Goal: Register for event/course

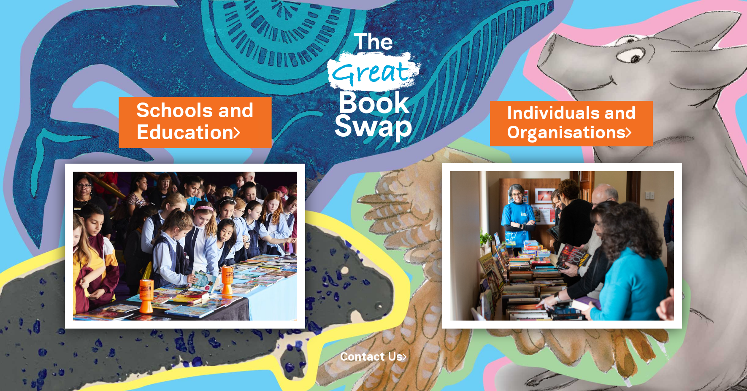
click at [240, 132] on icon at bounding box center [237, 131] width 7 height 20
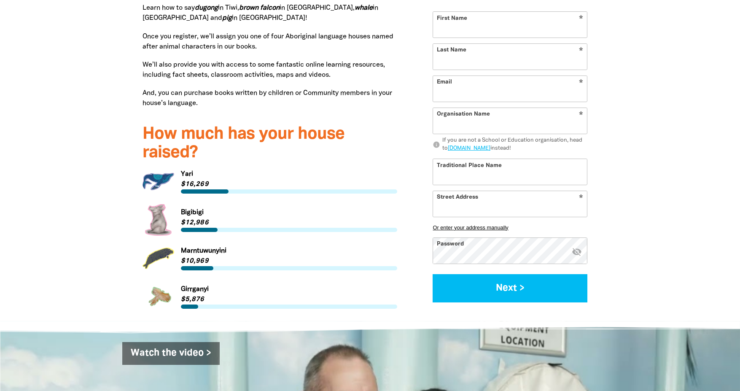
scroll to position [928, 0]
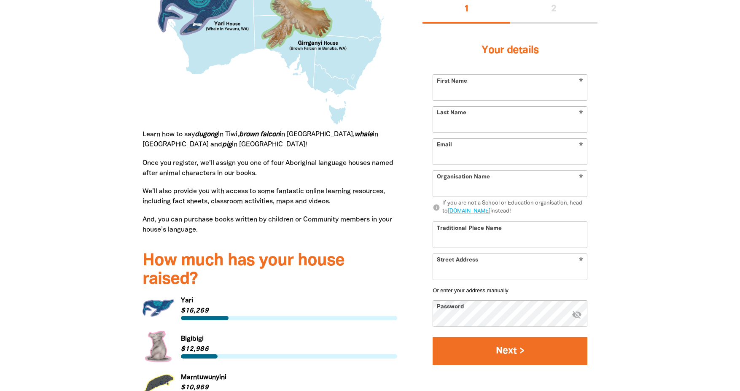
type input "[EMAIL_ADDRESS][DOMAIN_NAME]"
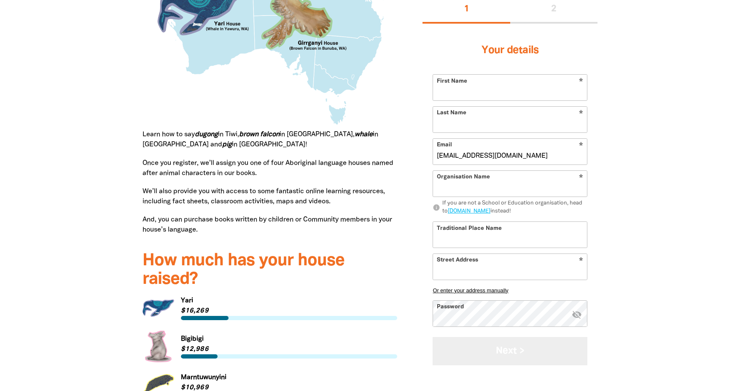
click at [520, 353] on button "Next >" at bounding box center [510, 351] width 155 height 28
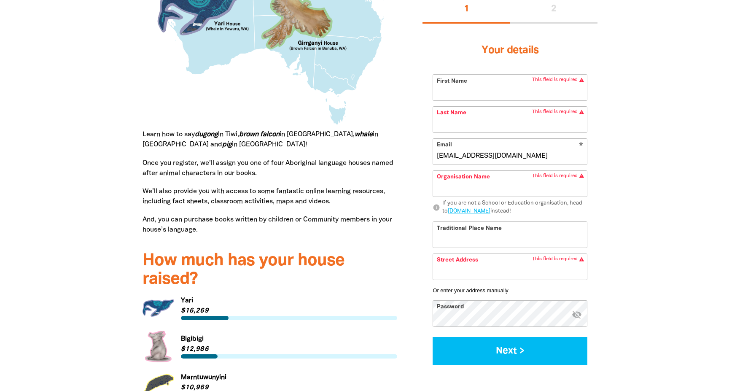
click at [445, 93] on input "First Name" at bounding box center [510, 88] width 154 height 26
type input "Grace"
type input "[PERSON_NAME]"
type input "GoodStart Early Learning Services [GEOGRAPHIC_DATA]"
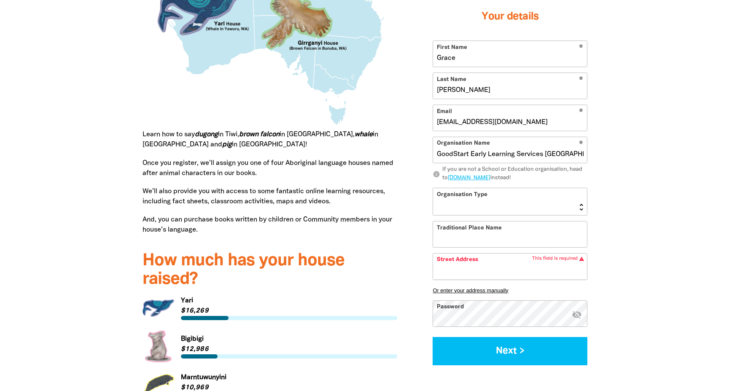
click at [571, 206] on select "[GEOGRAPHIC_DATA] K-12 University or [GEOGRAPHIC_DATA]" at bounding box center [510, 201] width 154 height 27
select select "early-learning"
click at [433, 188] on select "[GEOGRAPHIC_DATA] K-12 University or [GEOGRAPHIC_DATA]" at bounding box center [510, 201] width 154 height 27
click at [468, 242] on input "Traditional Place Name" at bounding box center [510, 234] width 154 height 26
type input "Darkinjung Land"
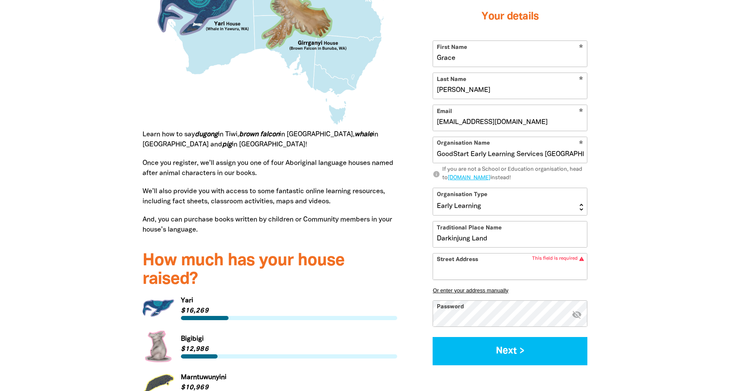
type input "[STREET_ADDRESS]"
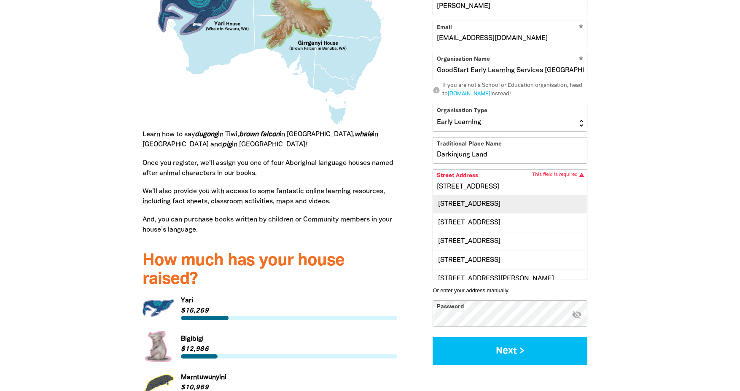
scroll to position [0, 0]
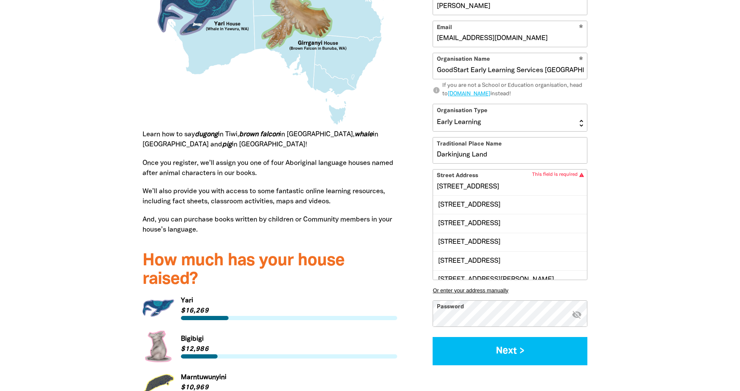
click at [499, 189] on input "[STREET_ADDRESS]" at bounding box center [510, 183] width 154 height 26
click at [534, 185] on input "[STREET_ADDRESS]" at bounding box center [510, 183] width 154 height 26
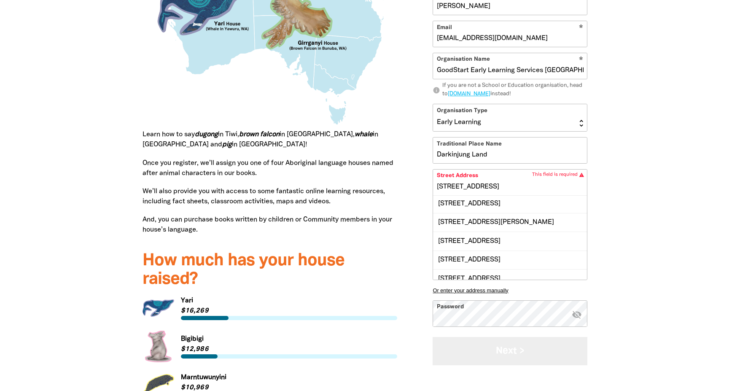
drag, startPoint x: 521, startPoint y: 353, endPoint x: 523, endPoint y: 361, distance: 8.2
click at [522, 354] on button "Next >" at bounding box center [510, 351] width 155 height 28
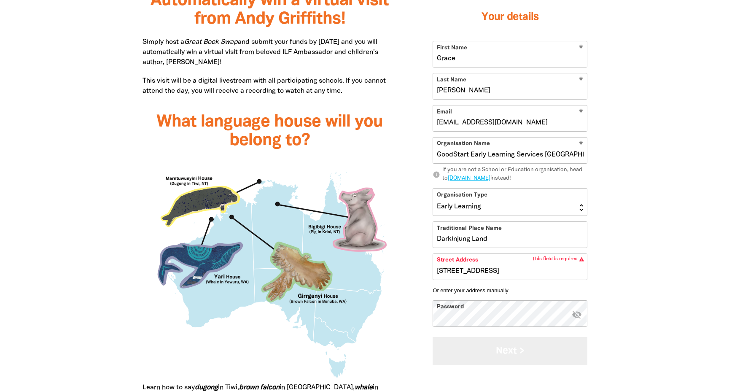
scroll to position [759, 0]
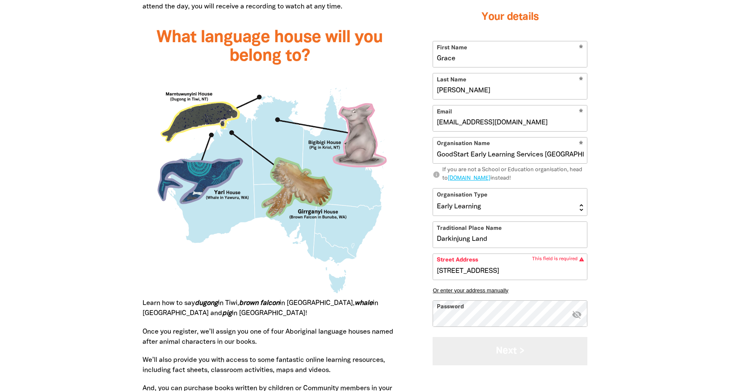
click at [512, 350] on button "Next >" at bounding box center [510, 351] width 155 height 28
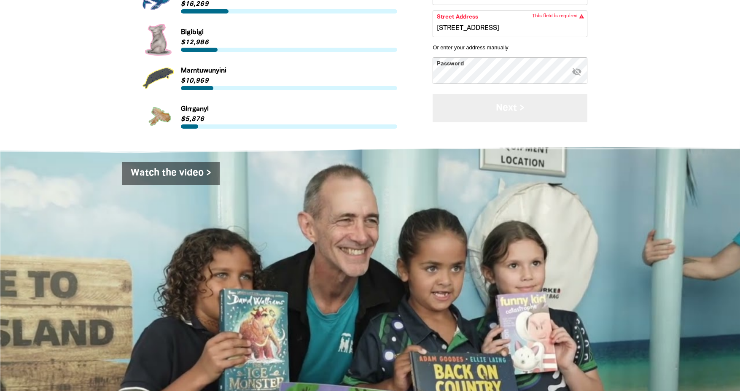
scroll to position [1125, 0]
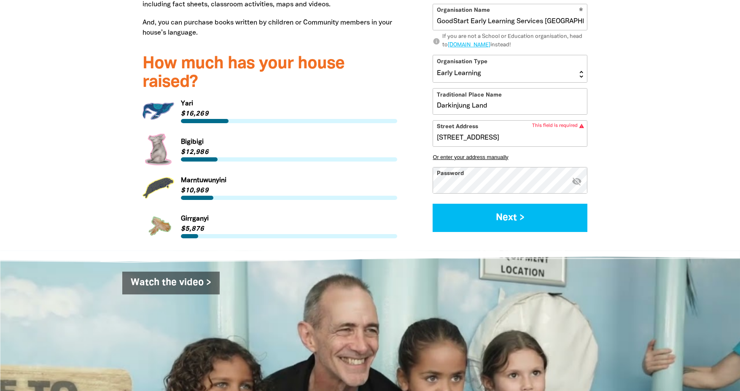
click at [448, 139] on div "[STREET_ADDRESS]" at bounding box center [510, 134] width 154 height 26
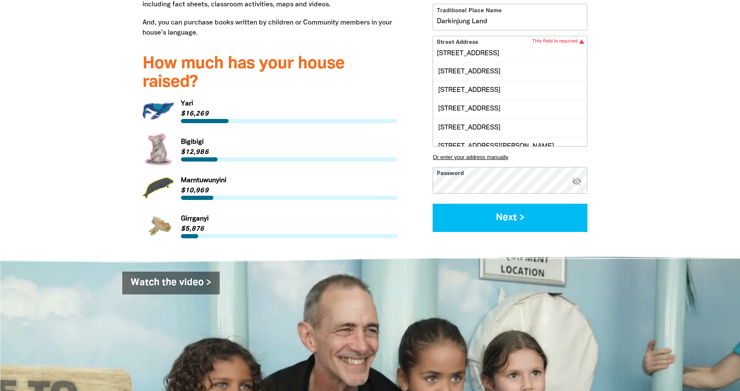
scroll to position [1, 0]
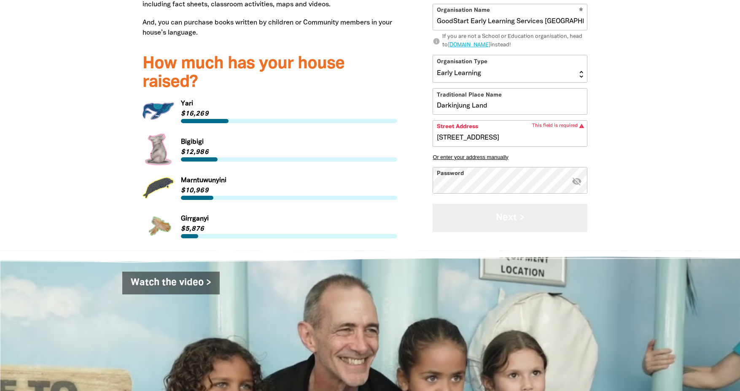
click at [507, 219] on button "Next >" at bounding box center [510, 218] width 155 height 28
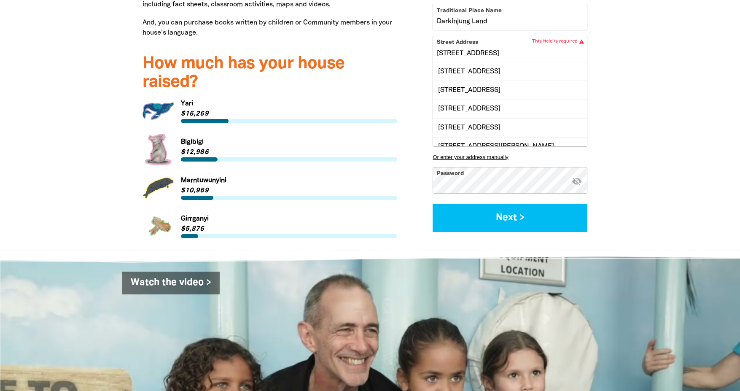
click at [514, 134] on div "[STREET_ADDRESS] [STREET_ADDRESS] [STREET_ADDRESS] [STREET_ADDRESS] [STREET_ADD…" at bounding box center [510, 91] width 154 height 110
click at [502, 72] on div "[STREET_ADDRESS]" at bounding box center [510, 71] width 154 height 18
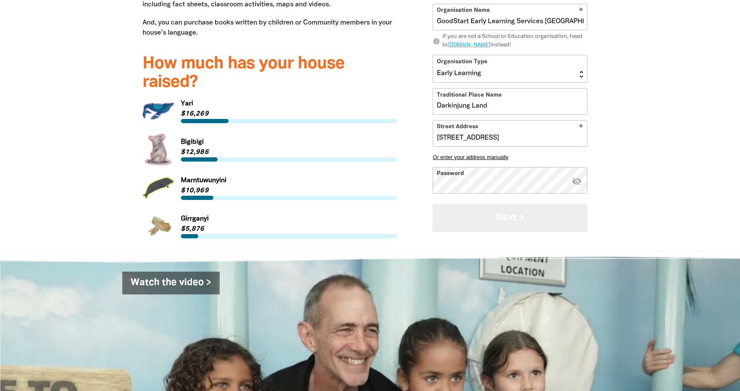
click at [503, 217] on button "Next >" at bounding box center [510, 218] width 155 height 28
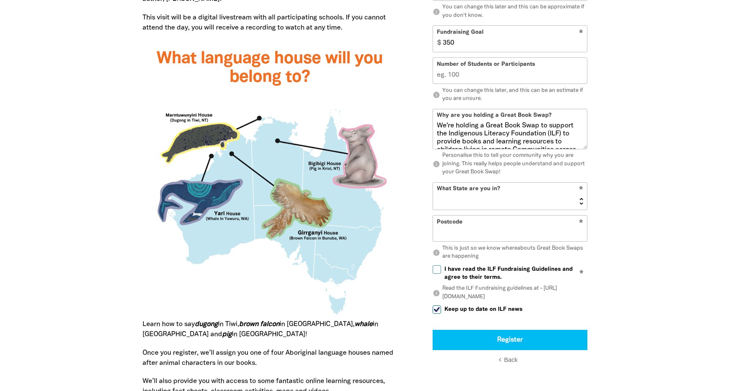
scroll to position [696, 0]
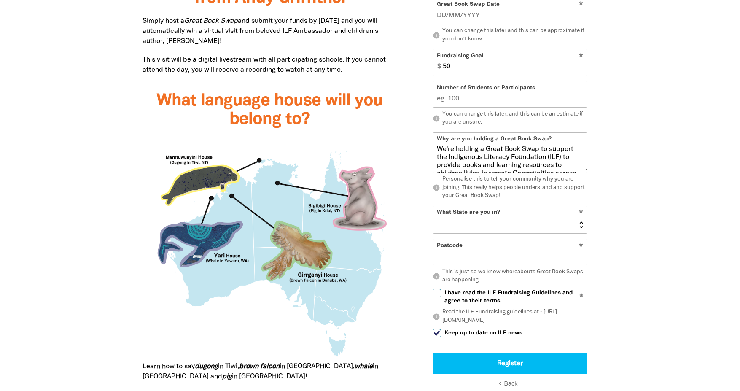
type input "50"
click at [461, 99] on input "Number of Students or Participants" at bounding box center [510, 95] width 154 height 26
click at [580, 102] on input "1" at bounding box center [510, 95] width 154 height 26
drag, startPoint x: 442, startPoint y: 98, endPoint x: 437, endPoint y: 98, distance: 5.9
click at [437, 98] on input "1" at bounding box center [510, 95] width 154 height 26
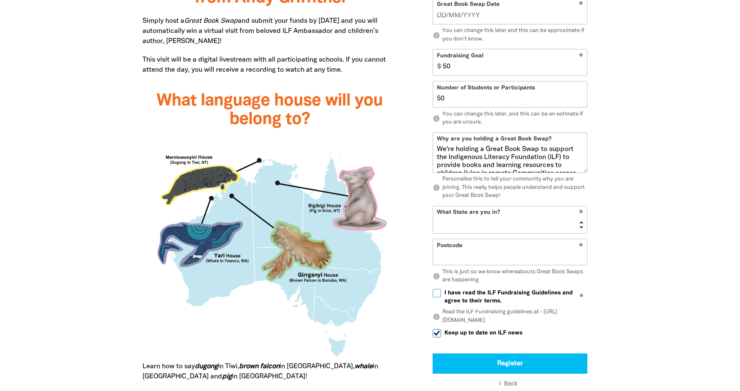
type input "50"
click at [581, 228] on select "[GEOGRAPHIC_DATA] [GEOGRAPHIC_DATA] QLD [GEOGRAPHIC_DATA] [GEOGRAPHIC_DATA] SA …" at bounding box center [510, 219] width 154 height 27
select select "[GEOGRAPHIC_DATA]"
click at [433, 206] on select "[GEOGRAPHIC_DATA] [GEOGRAPHIC_DATA] QLD [GEOGRAPHIC_DATA] [GEOGRAPHIC_DATA] SA …" at bounding box center [510, 219] width 154 height 27
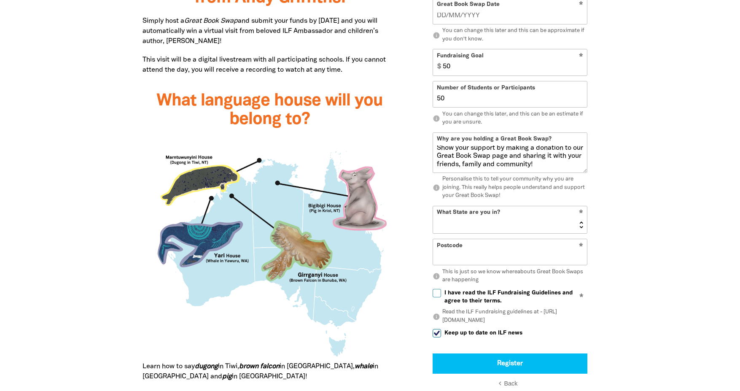
click at [468, 257] on input "Postcode" at bounding box center [510, 253] width 154 height 26
type input "2261"
type input "Goodstart Bateau Bay Great Book Swap"
type input "[DATE]"
click at [438, 293] on input "I have read the ILF Fundraising Guidelines and agree to their terms." at bounding box center [437, 293] width 8 height 8
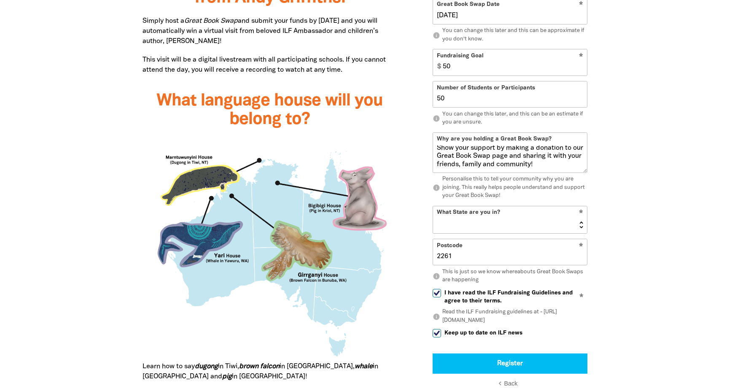
checkbox input "true"
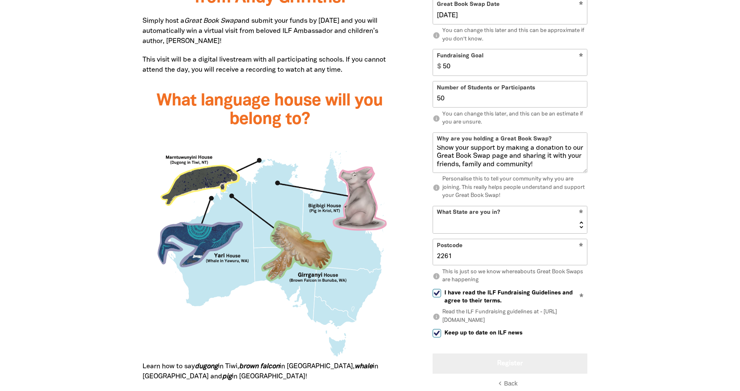
click at [508, 363] on button "Register" at bounding box center [510, 363] width 155 height 20
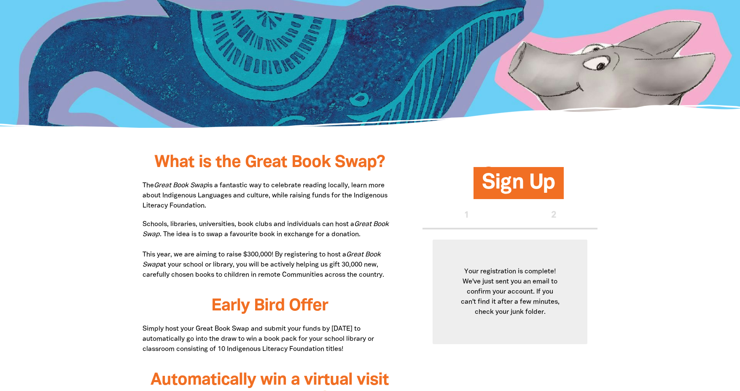
scroll to position [0, 0]
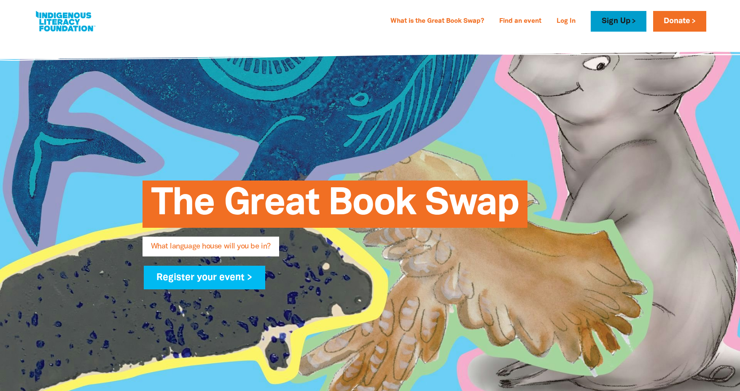
click at [608, 22] on link "Sign Up" at bounding box center [618, 21] width 55 height 21
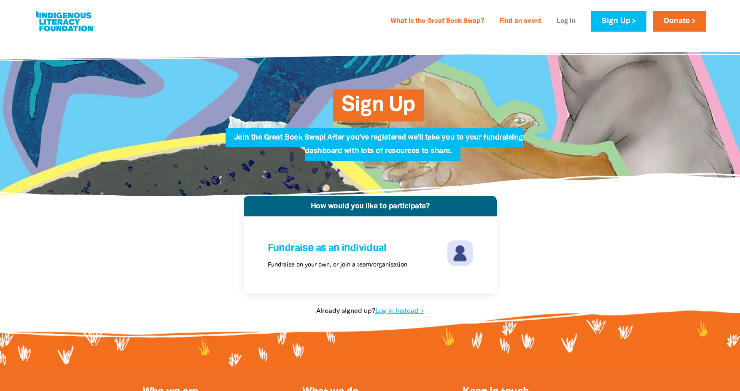
click at [565, 22] on link "Log In" at bounding box center [566, 21] width 29 height 13
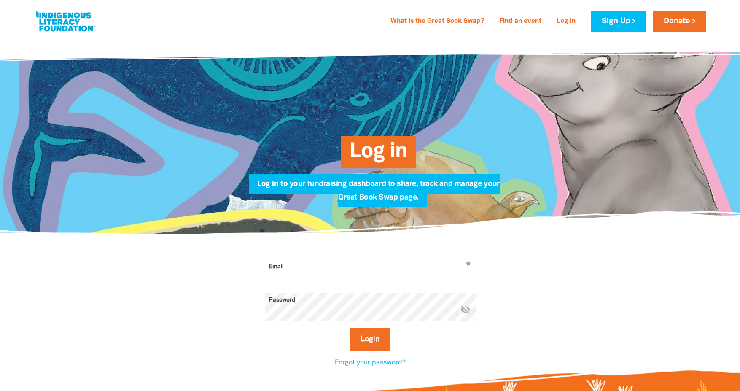
type input "[EMAIL_ADDRESS][DOMAIN_NAME]"
click at [372, 339] on button "Login" at bounding box center [370, 339] width 40 height 23
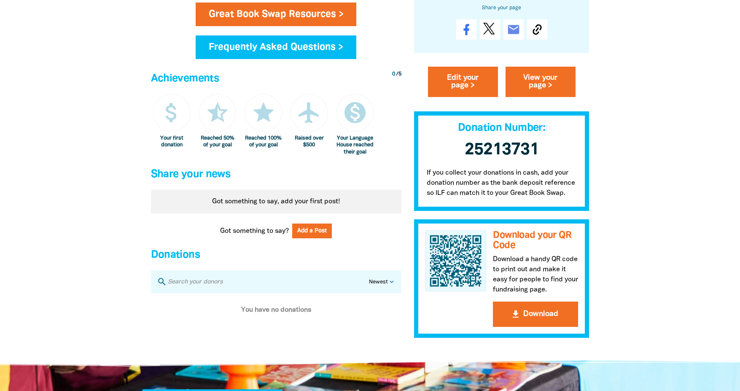
scroll to position [546, 0]
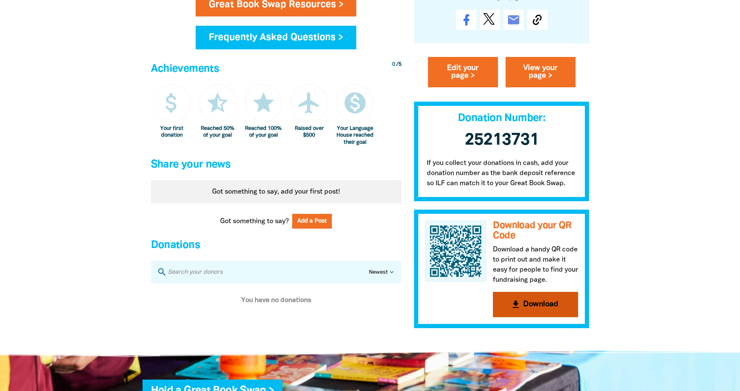
click at [546, 312] on button "get_app Download" at bounding box center [535, 303] width 85 height 25
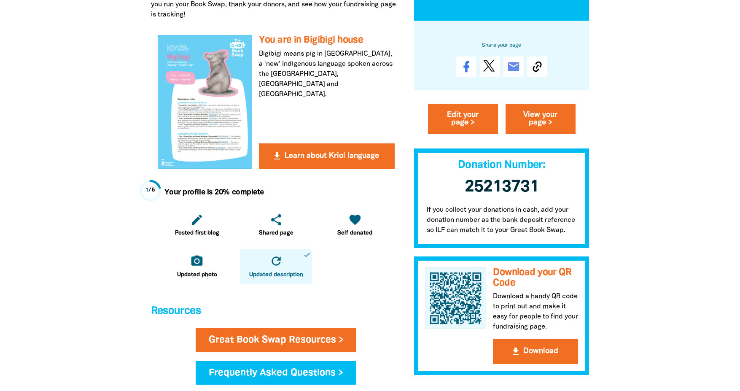
scroll to position [295, 0]
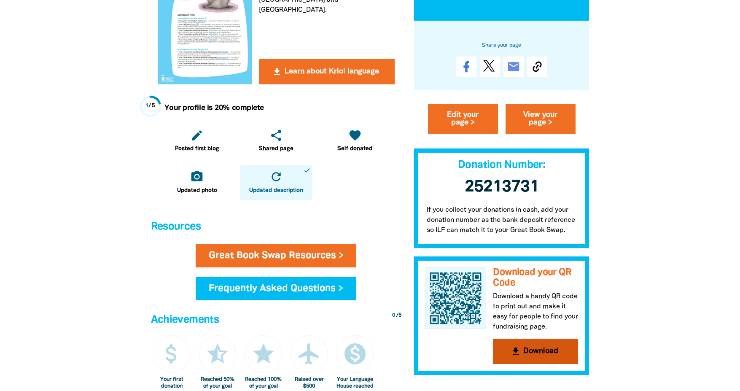
click at [541, 354] on button "get_app Download" at bounding box center [535, 351] width 85 height 25
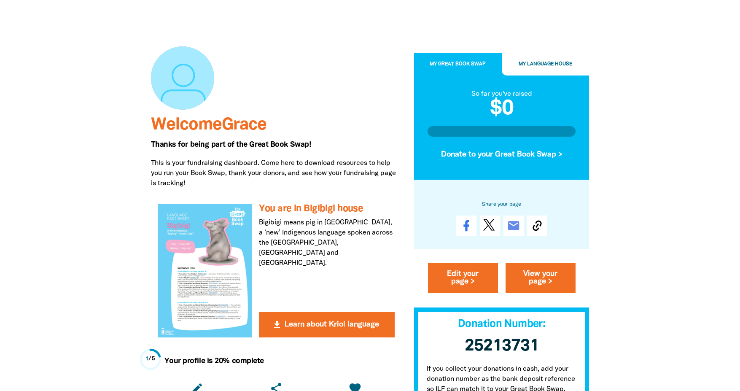
scroll to position [84, 0]
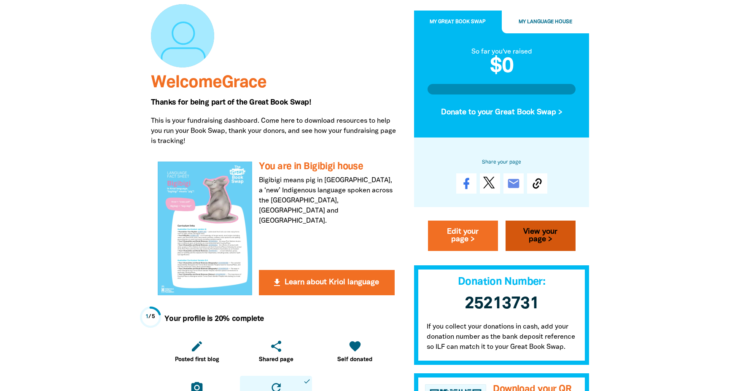
click at [557, 240] on link "View your page >" at bounding box center [541, 236] width 70 height 30
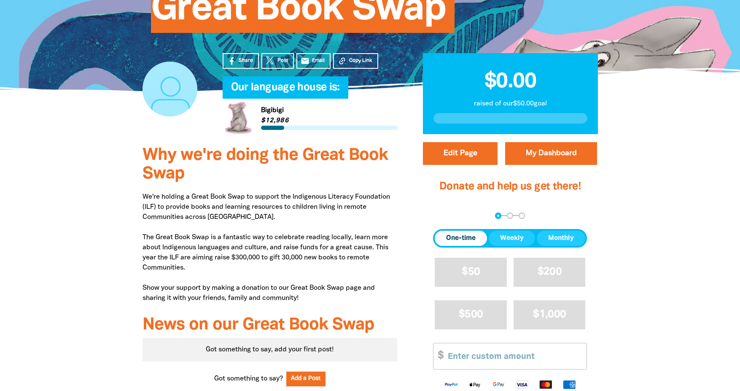
scroll to position [211, 0]
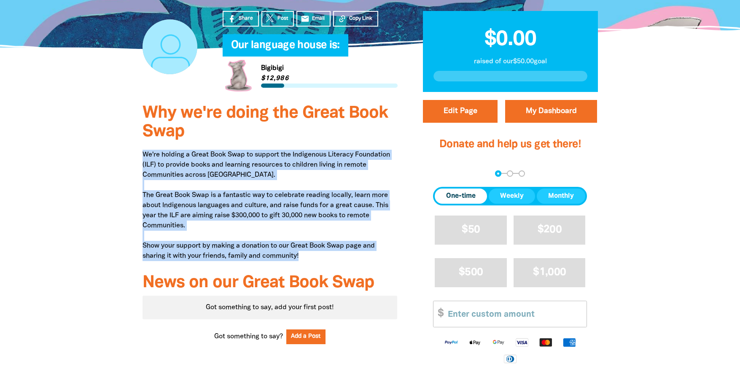
drag, startPoint x: 143, startPoint y: 154, endPoint x: 386, endPoint y: 252, distance: 262.2
click at [386, 252] on p "We're holding a Great Book Swap to support the Indigenous Literacy Foundation (…" at bounding box center [270, 205] width 255 height 111
copy p "We're holding a Great Book Swap to support the Indigenous Literacy Foundation (…"
click at [563, 111] on link "My Dashboard" at bounding box center [551, 111] width 92 height 23
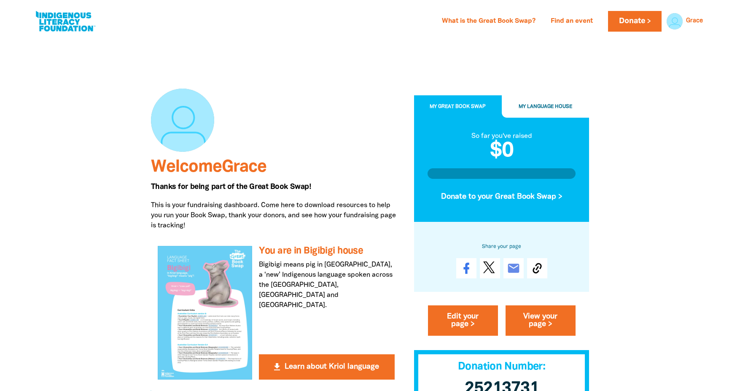
click at [551, 105] on span "My Language House" at bounding box center [546, 106] width 54 height 5
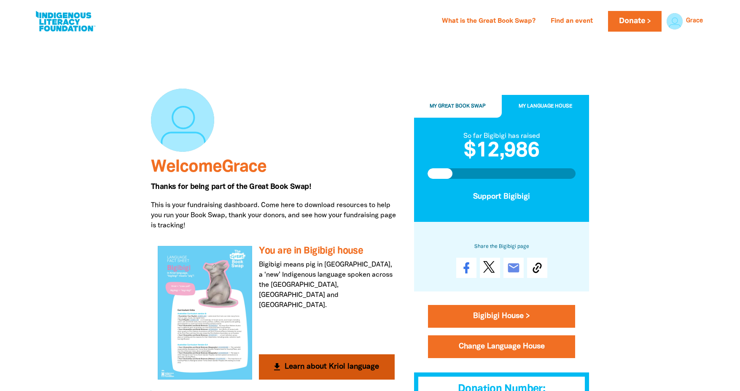
click at [261, 250] on h3 "You are in Bigibigi house" at bounding box center [326, 251] width 135 height 11
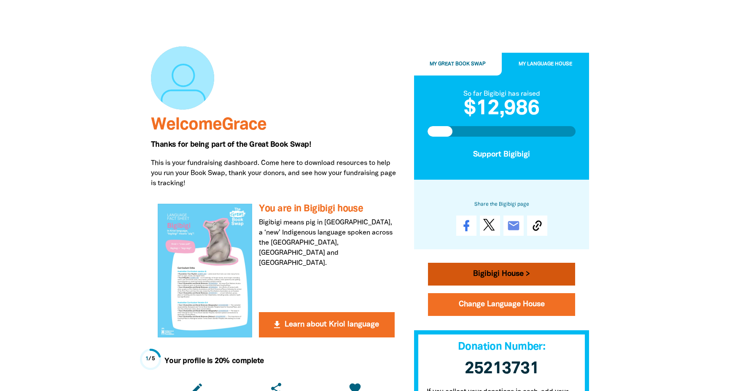
click at [502, 275] on link "Bigibigi House >" at bounding box center [502, 274] width 148 height 23
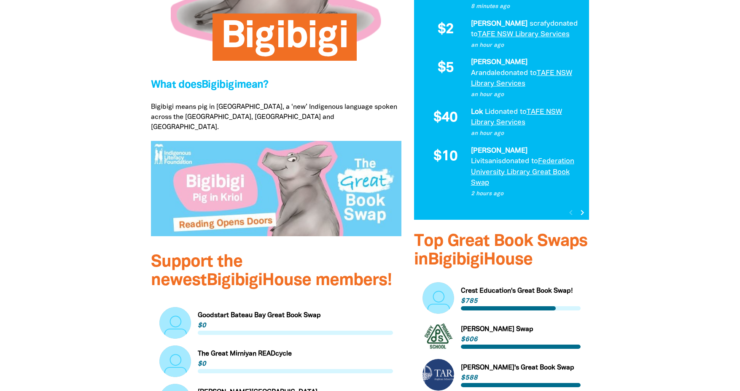
scroll to position [295, 0]
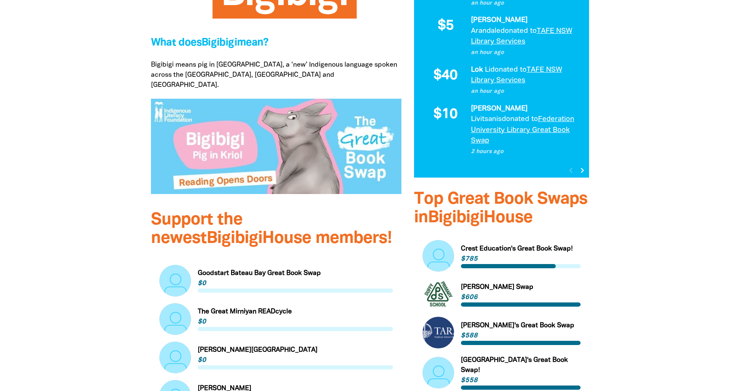
click at [208, 265] on link "Link to Goodstart Bateau Bay Great Book Swap" at bounding box center [276, 281] width 234 height 32
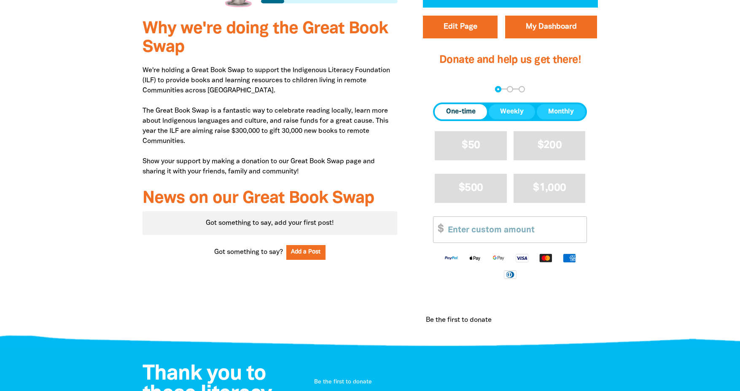
scroll to position [169, 0]
